Goal: Transaction & Acquisition: Purchase product/service

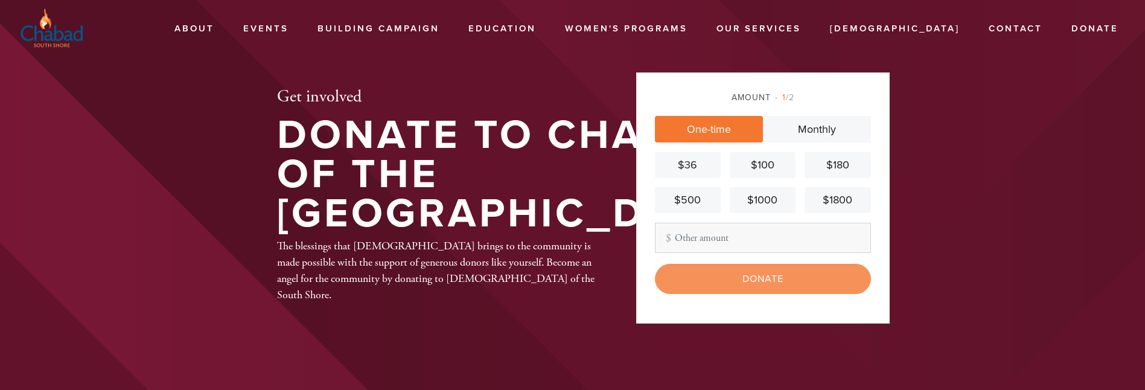
click at [687, 235] on input "Other Amount" at bounding box center [763, 238] width 216 height 30
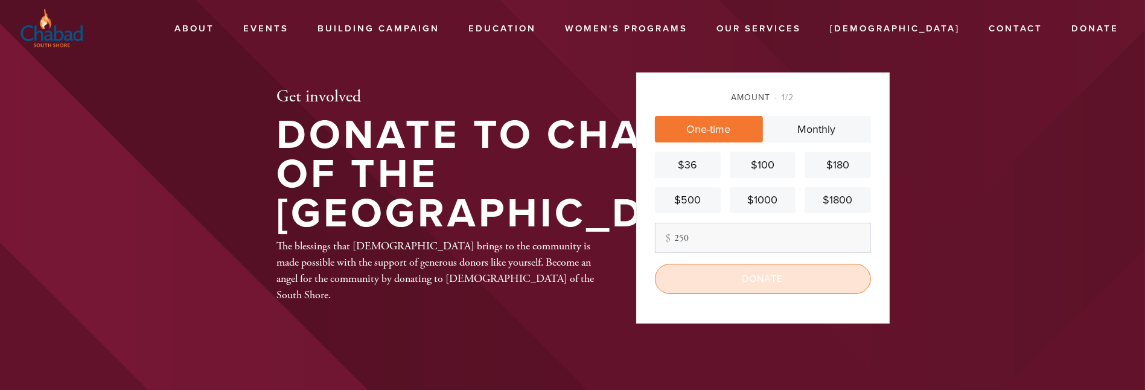
type input "250"
click at [756, 277] on input "Donate" at bounding box center [763, 279] width 216 height 30
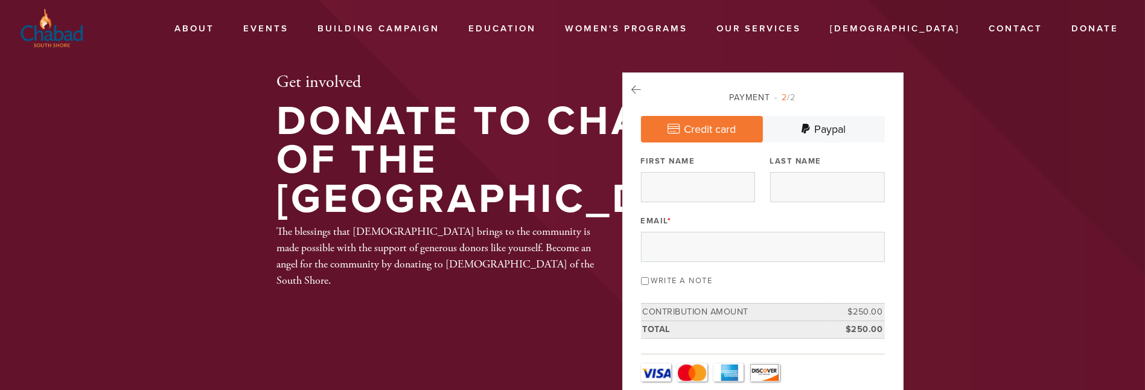
click at [695, 164] on label "First Name" at bounding box center [668, 161] width 54 height 11
click at [695, 172] on input "First Name" at bounding box center [698, 187] width 115 height 30
click at [676, 156] on label "First Name" at bounding box center [668, 161] width 54 height 11
click at [676, 172] on input "First Name" at bounding box center [698, 187] width 115 height 30
type input "susan"
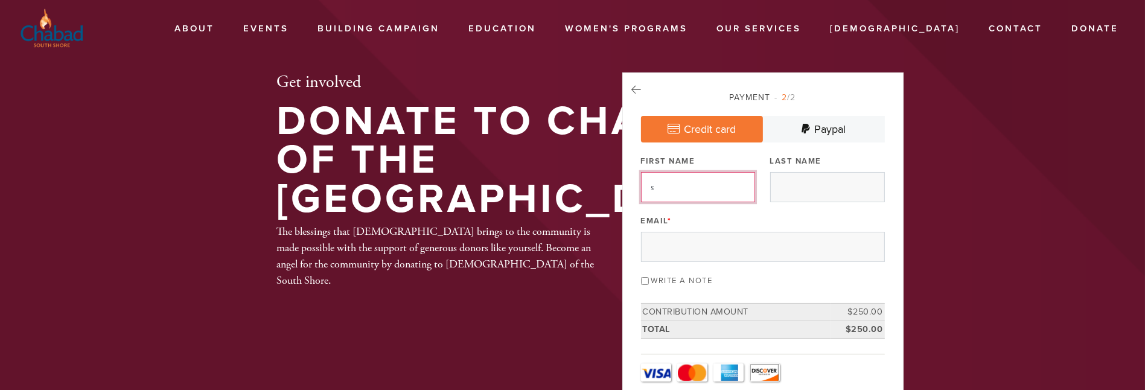
type input "salmansohn"
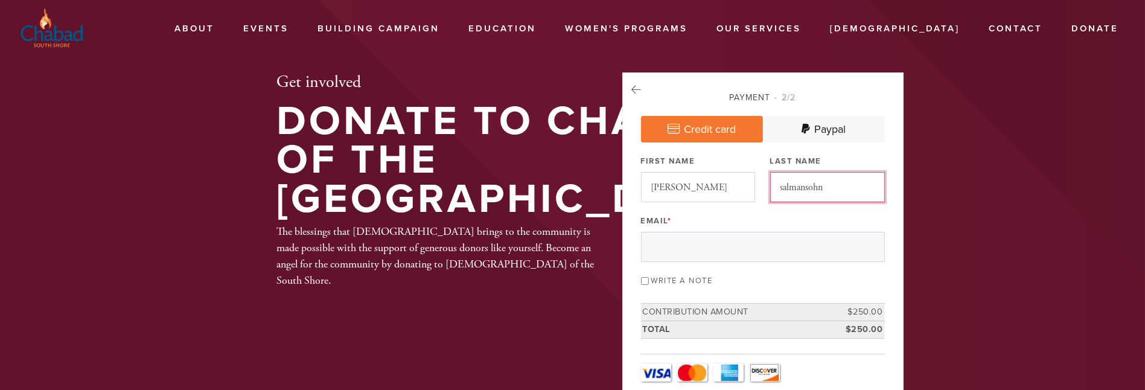
type input "ssalmansohn@mettel.net"
type input "f"
type input "137 E 36th St"
type input "NEW YORK"
type input "United States"
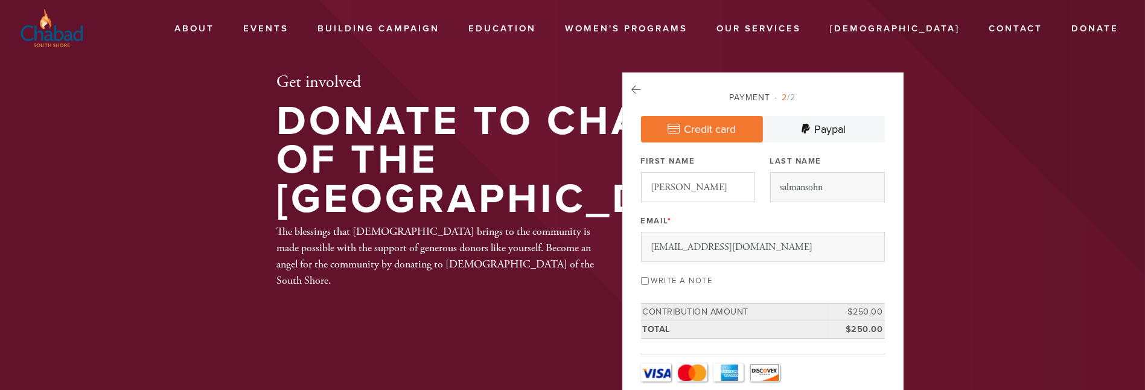
type input "NY"
type input "10016"
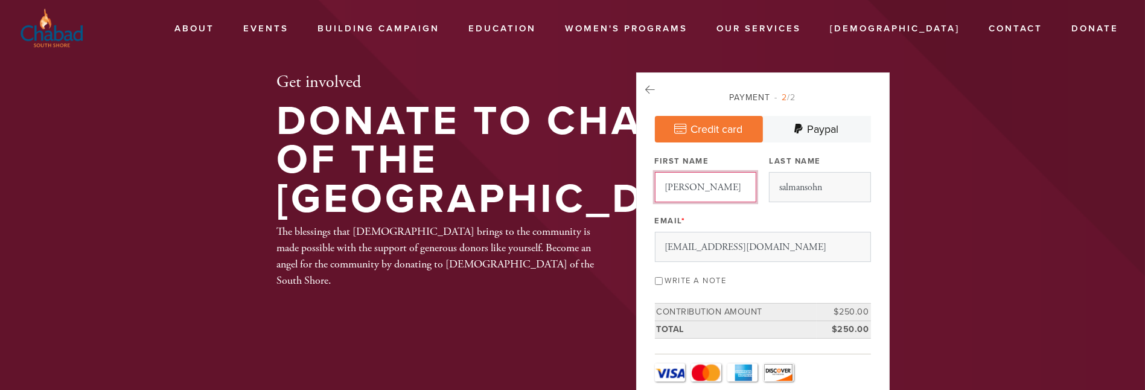
scroll to position [650, 0]
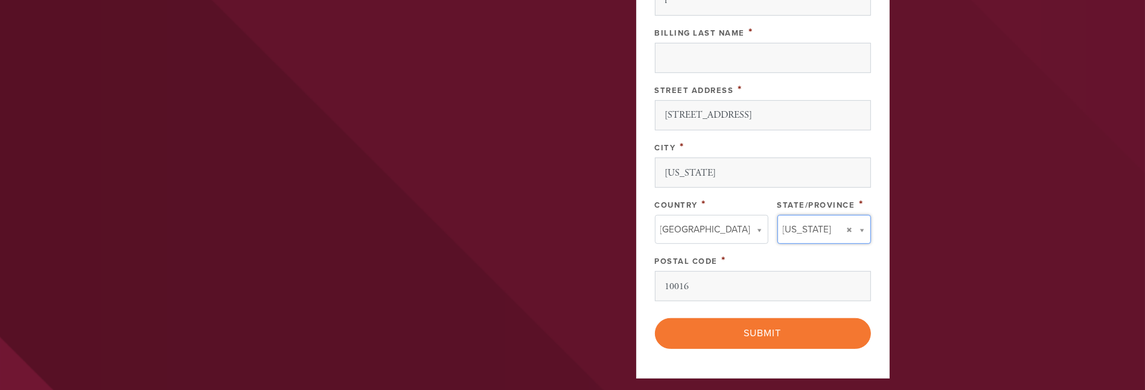
type input "NY"
type input "United States"
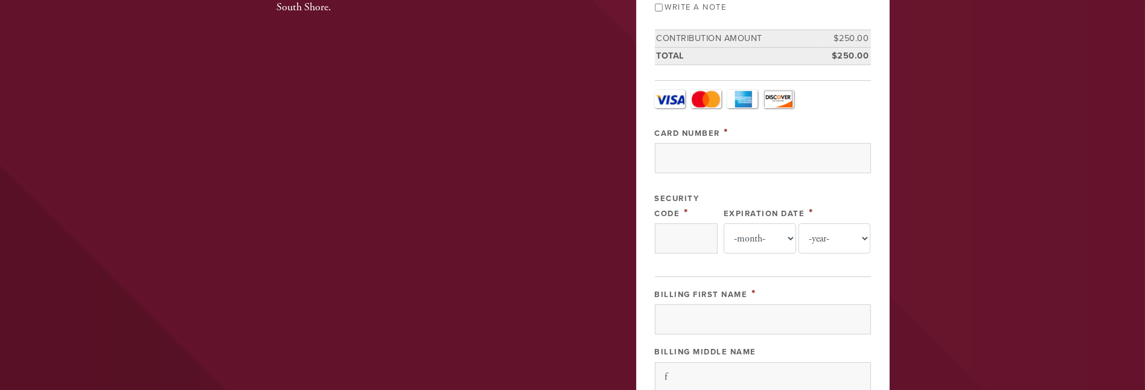
scroll to position [240, 0]
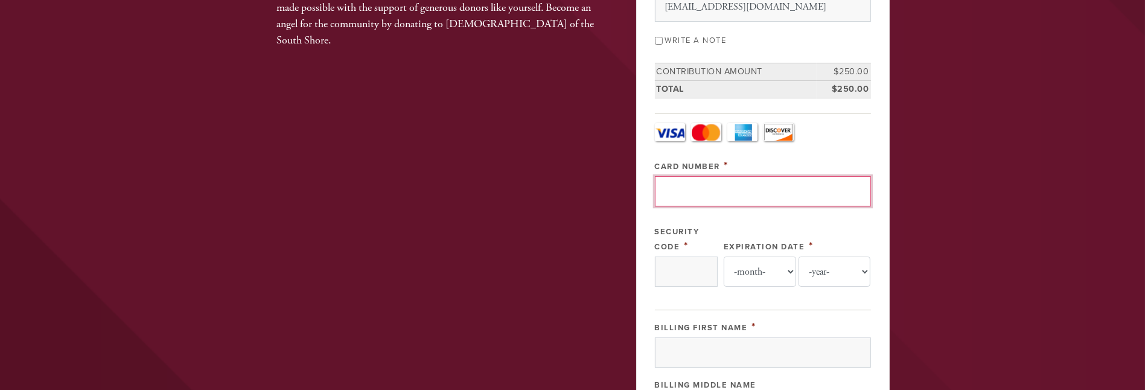
click at [678, 180] on input "Card Number" at bounding box center [763, 191] width 216 height 30
type input "372885534834001"
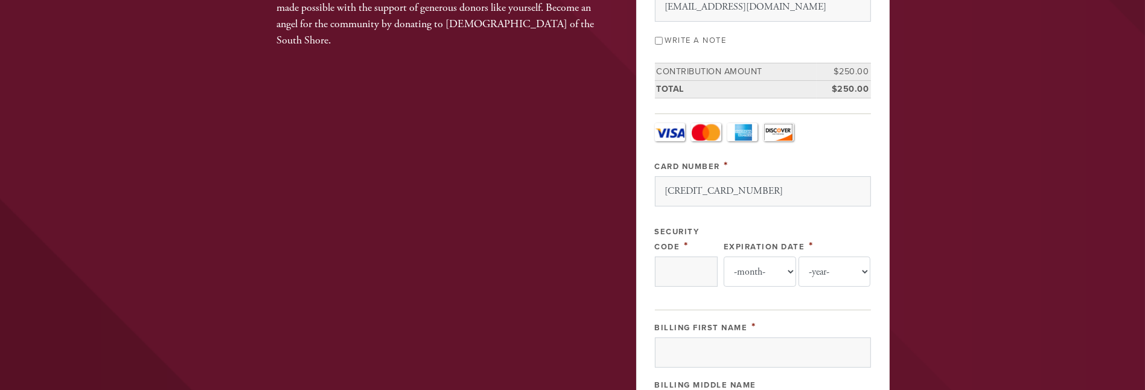
type input "5724"
select select "12"
select select "2028"
type input "Susan"
type input "Salmansohn"
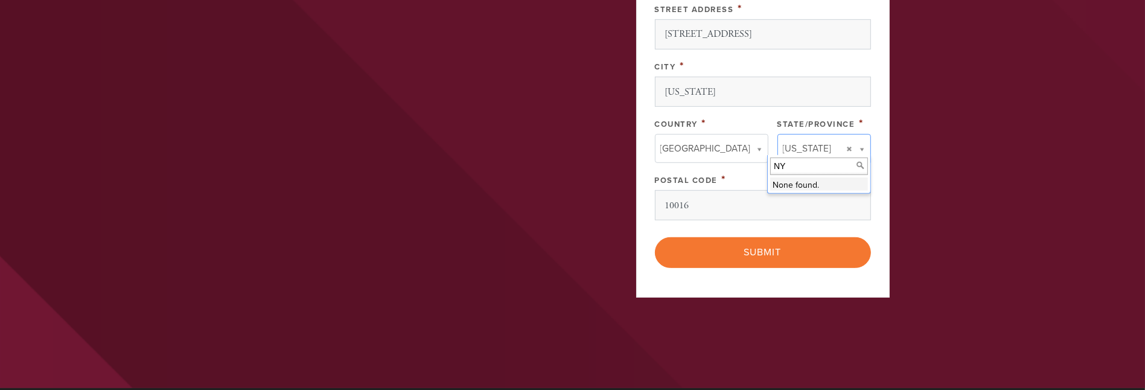
scroll to position [723, 0]
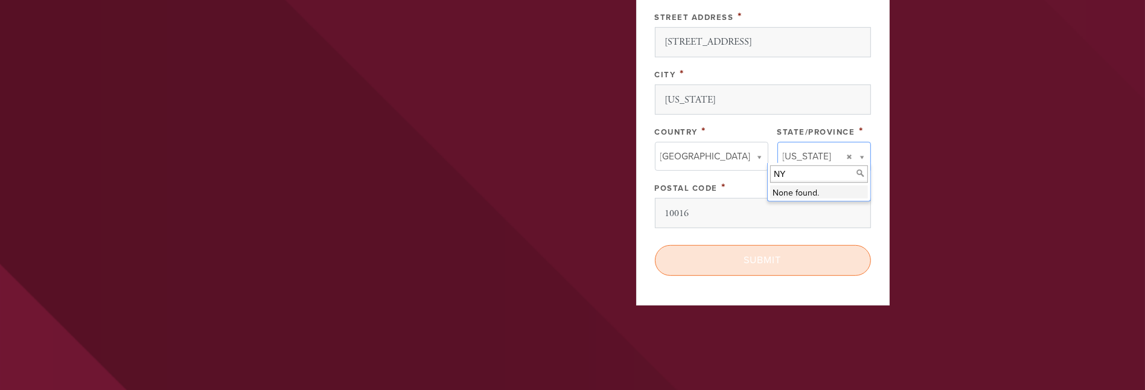
click at [759, 248] on input "Submit" at bounding box center [763, 260] width 216 height 30
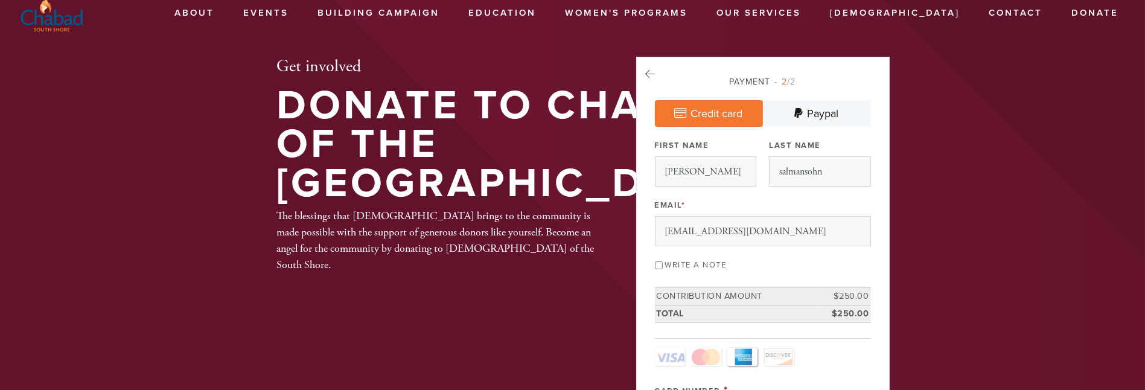
scroll to position [0, 0]
